Goal: Communication & Community: Answer question/provide support

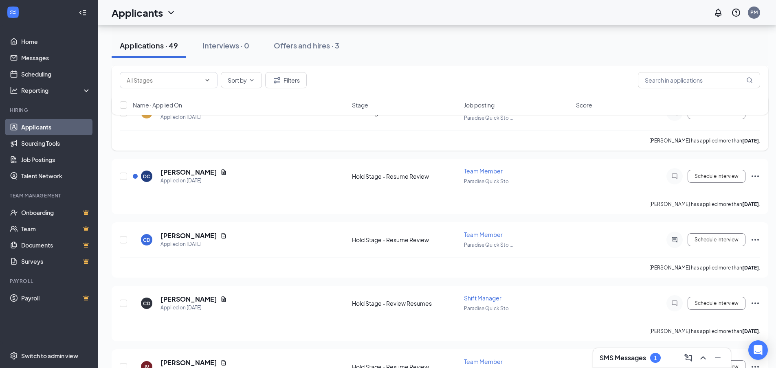
scroll to position [1332, 0]
click at [241, 135] on div "[PERSON_NAME] has applied more than [DATE] ." at bounding box center [440, 140] width 640 height 20
click at [169, 170] on h5 "[PERSON_NAME]" at bounding box center [188, 172] width 57 height 9
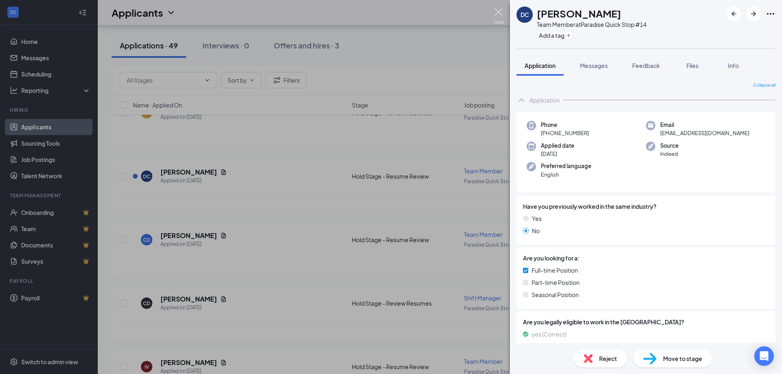
click at [499, 8] on img at bounding box center [498, 16] width 10 height 16
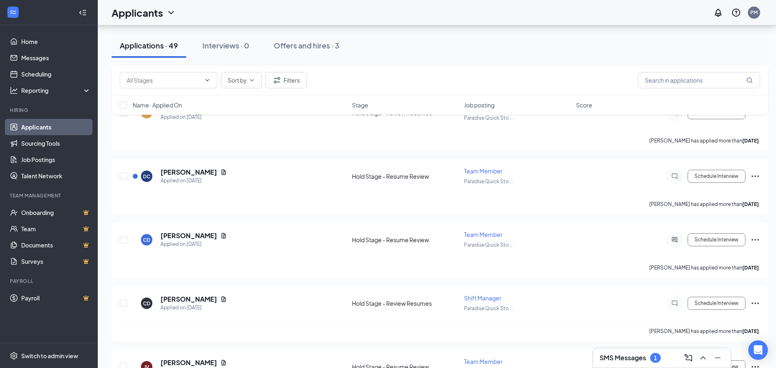
click at [629, 359] on h3 "SMS Messages" at bounding box center [622, 357] width 46 height 9
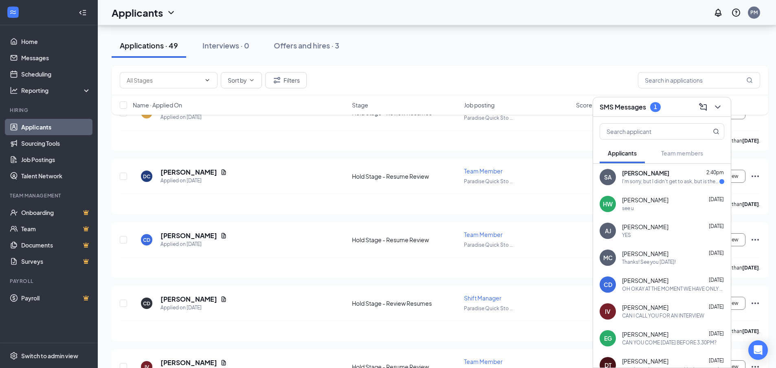
click at [666, 181] on div "I'm sorry, but I didn't get to ask, but is there anything specific I have to we…" at bounding box center [670, 181] width 97 height 7
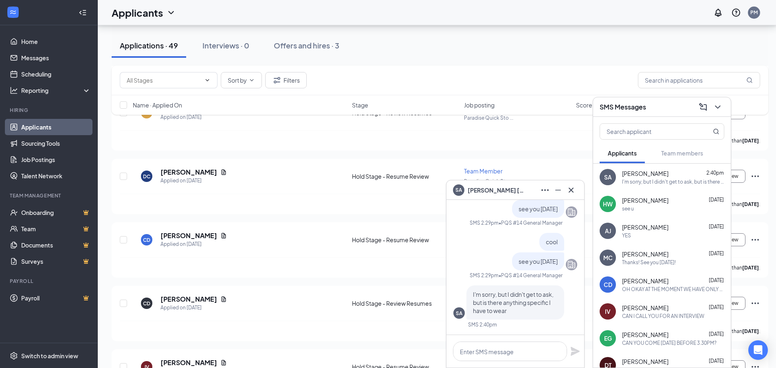
click at [657, 180] on div "I'm sorry, but I didn't get to ask, but is there anything specific I have to we…" at bounding box center [673, 181] width 102 height 7
click at [517, 349] on textarea at bounding box center [510, 352] width 114 height 20
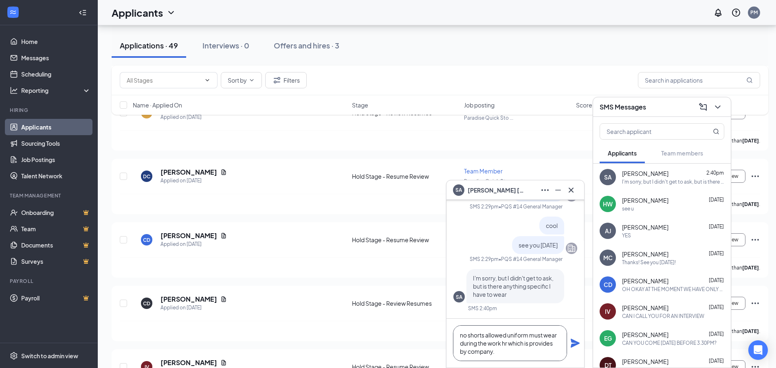
type textarea "no shorts allowed uniform must wear during the work hr which is provides by com…"
click at [573, 340] on icon "Plane" at bounding box center [575, 343] width 10 height 10
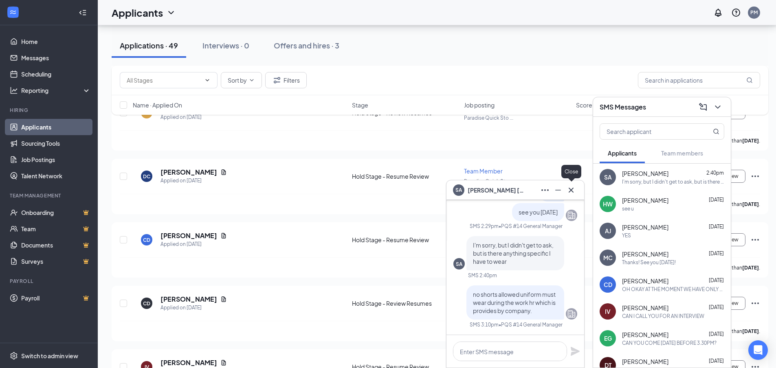
click at [574, 190] on icon "Cross" at bounding box center [571, 190] width 10 height 10
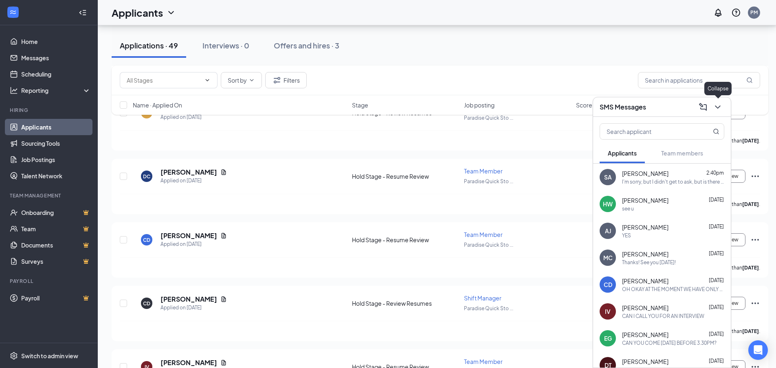
click at [718, 103] on icon "ChevronDown" at bounding box center [717, 107] width 10 height 10
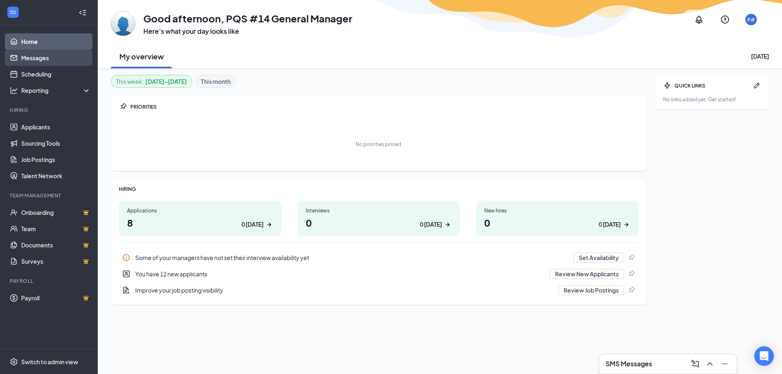
click at [40, 59] on link "Messages" at bounding box center [56, 58] width 70 height 16
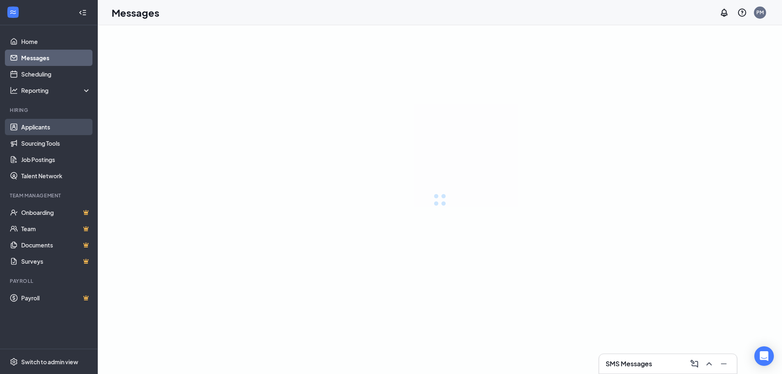
click at [42, 124] on link "Applicants" at bounding box center [56, 127] width 70 height 16
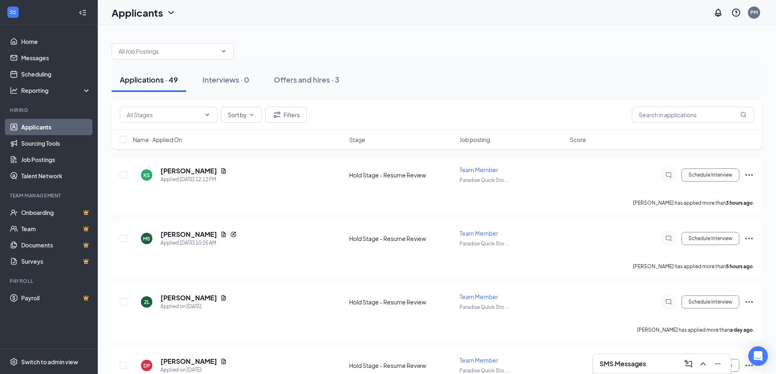
click at [624, 364] on h3 "SMS Messages" at bounding box center [622, 363] width 46 height 9
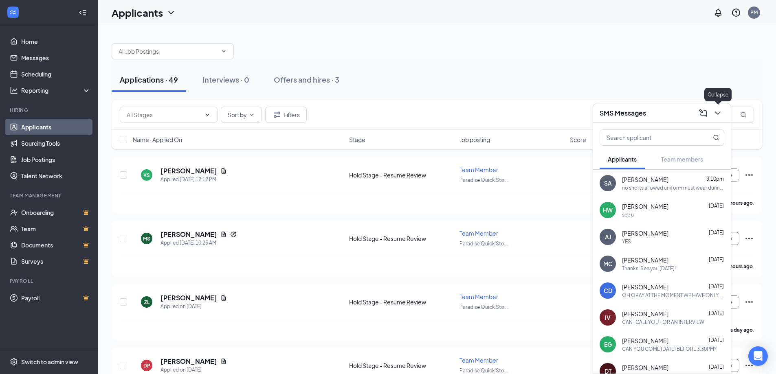
click at [718, 113] on icon "ChevronDown" at bounding box center [717, 113] width 10 height 10
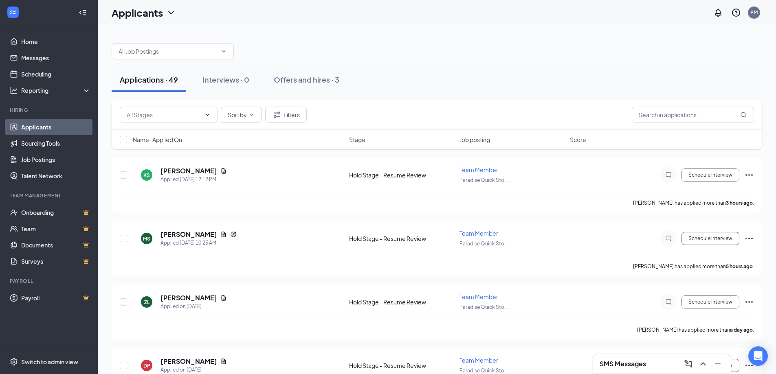
click at [456, 55] on div at bounding box center [437, 47] width 650 height 24
